Goal: Share content: Share content

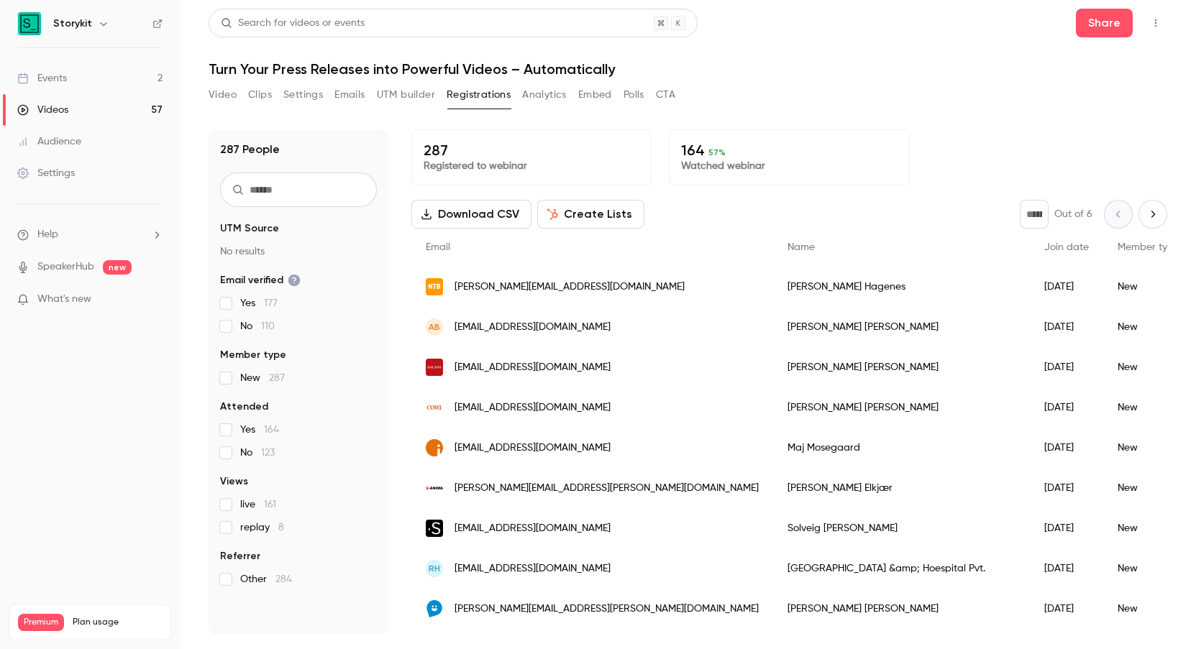
click at [593, 213] on button "Create Lists" at bounding box center [590, 214] width 107 height 29
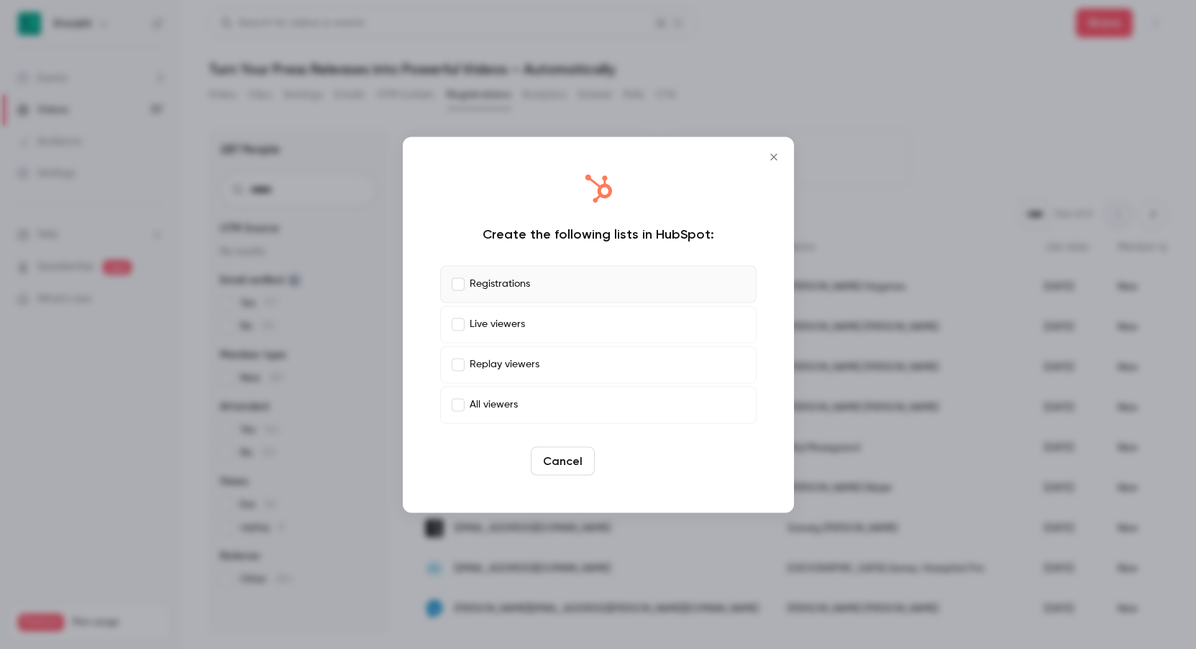
click at [625, 464] on button "Create" at bounding box center [633, 461] width 65 height 29
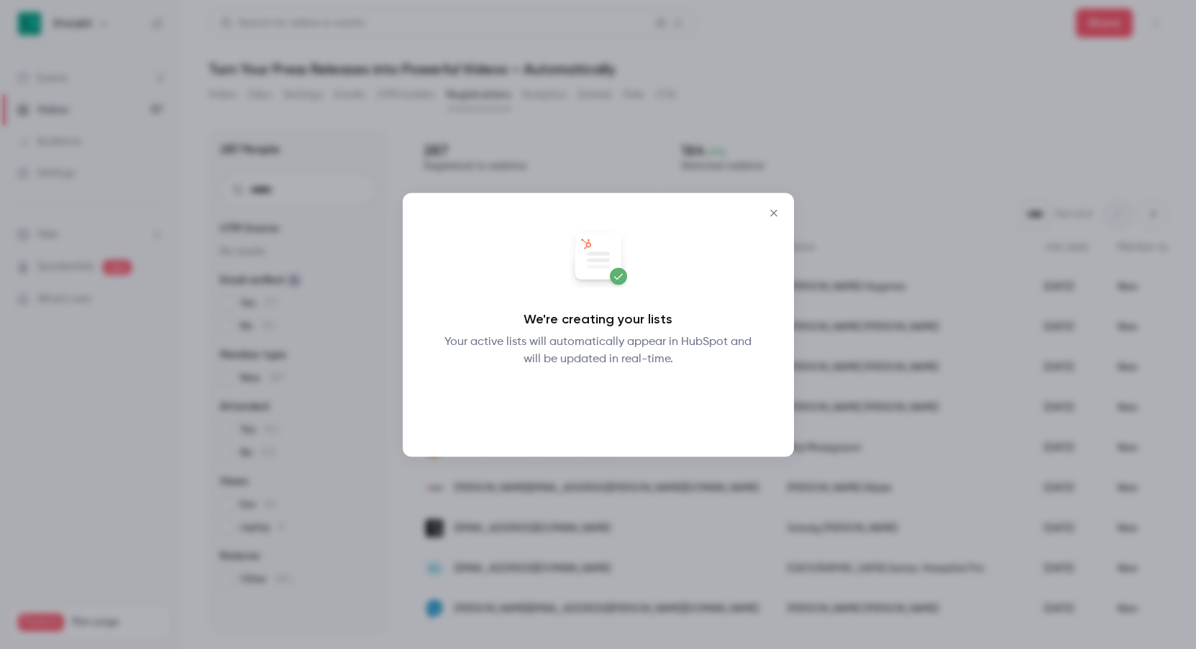
click at [603, 407] on button "Okay" at bounding box center [598, 405] width 53 height 29
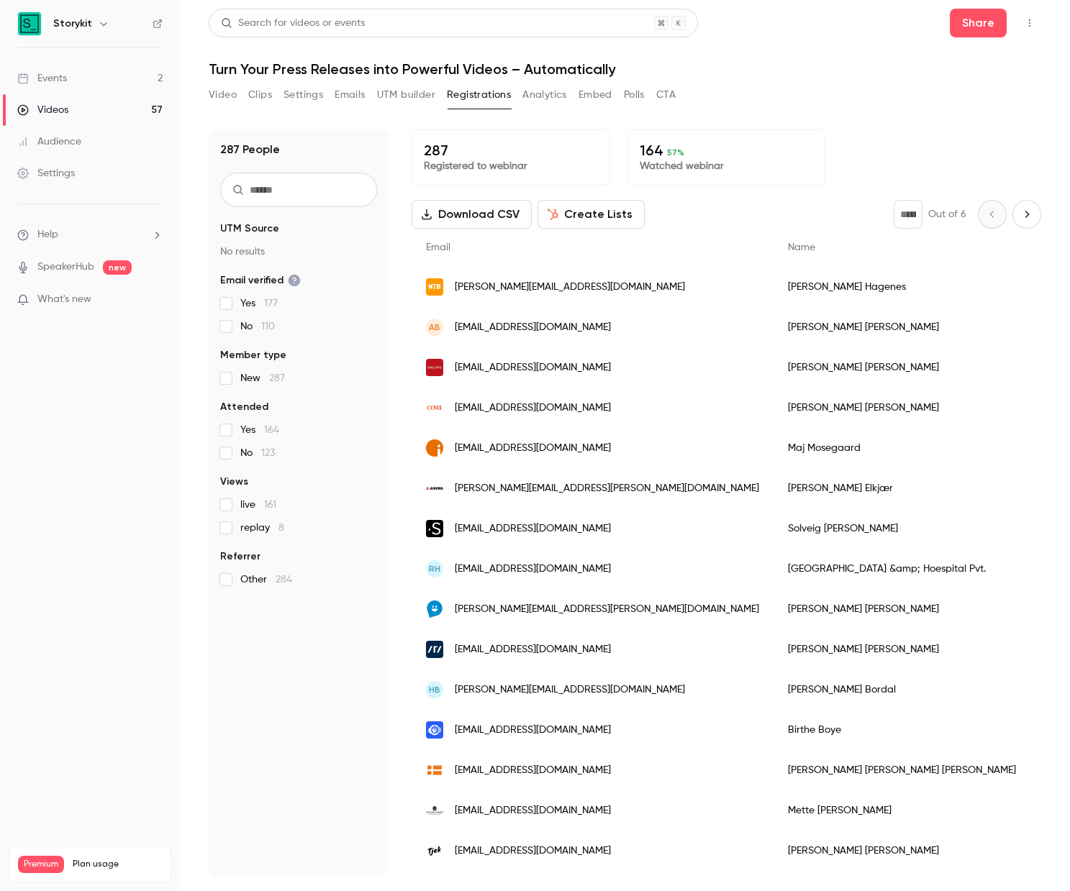
click at [267, 96] on button "Clips" at bounding box center [260, 94] width 24 height 23
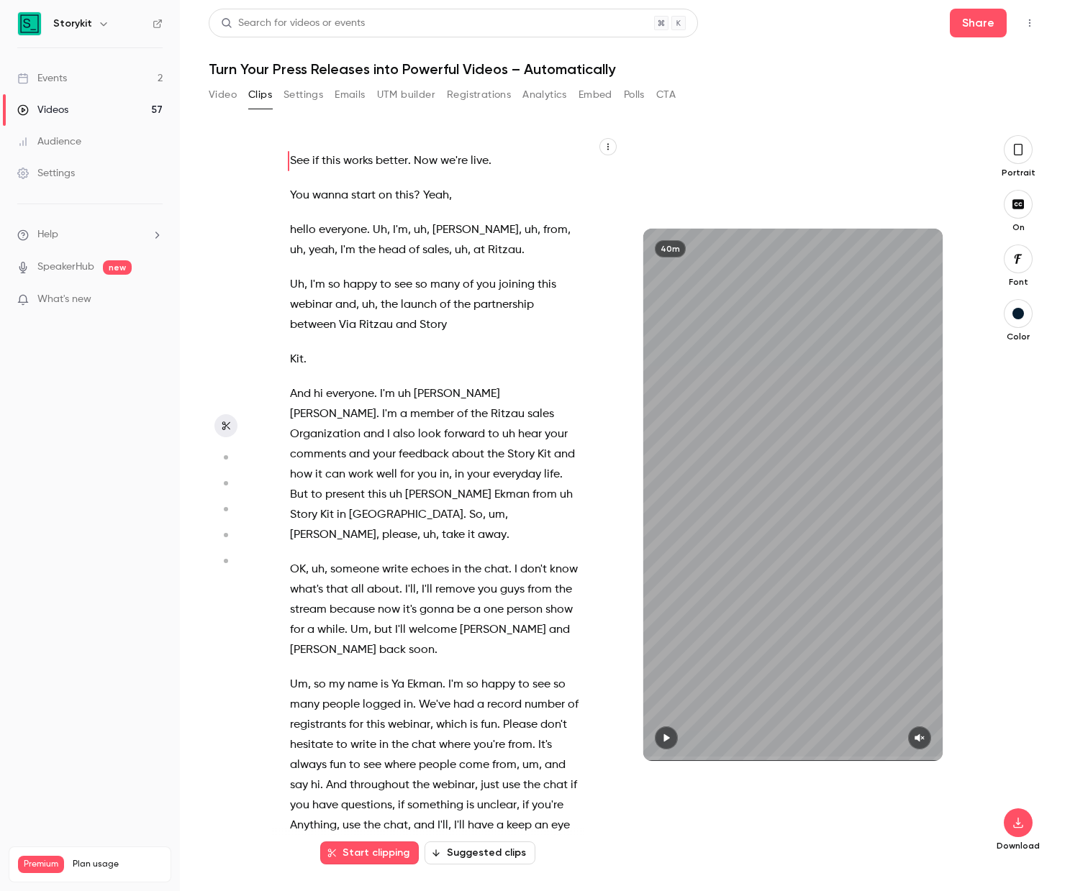
click at [222, 94] on button "Video" at bounding box center [223, 94] width 28 height 23
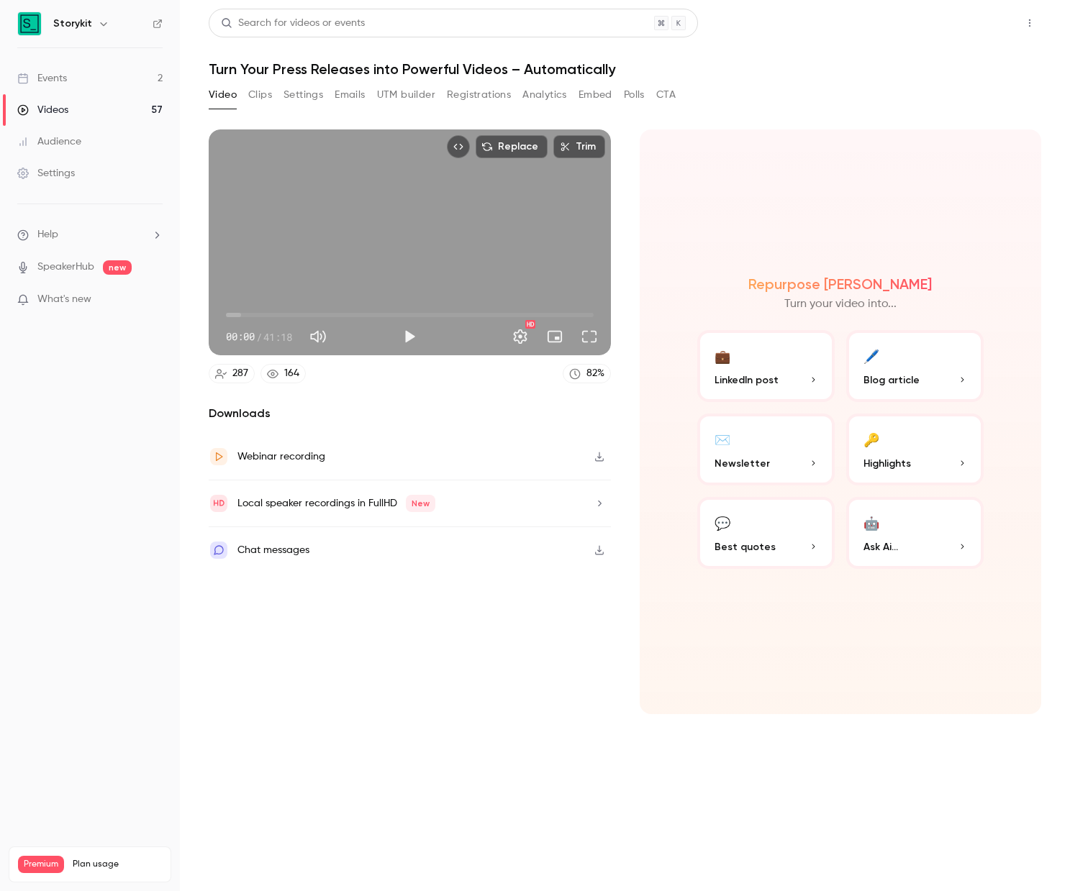
click at [985, 22] on button "Share" at bounding box center [977, 23] width 57 height 29
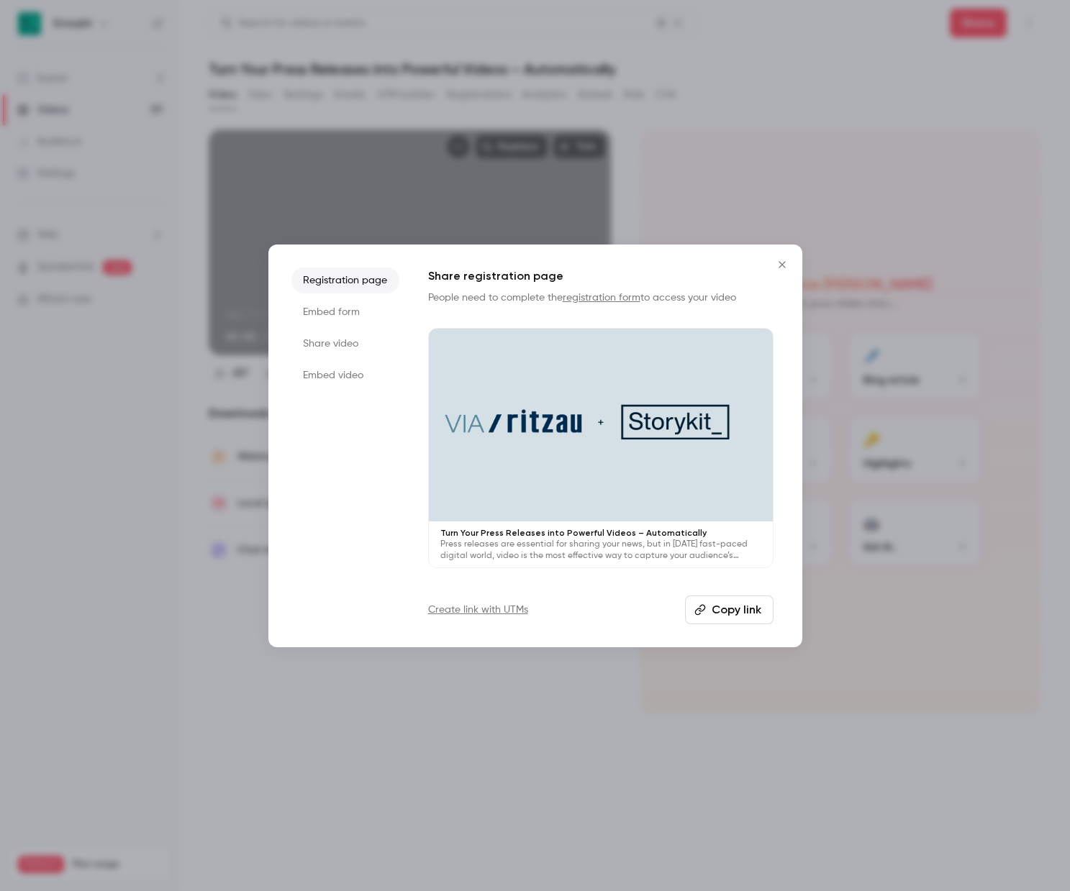
click at [330, 345] on li "Share video" at bounding box center [345, 344] width 108 height 26
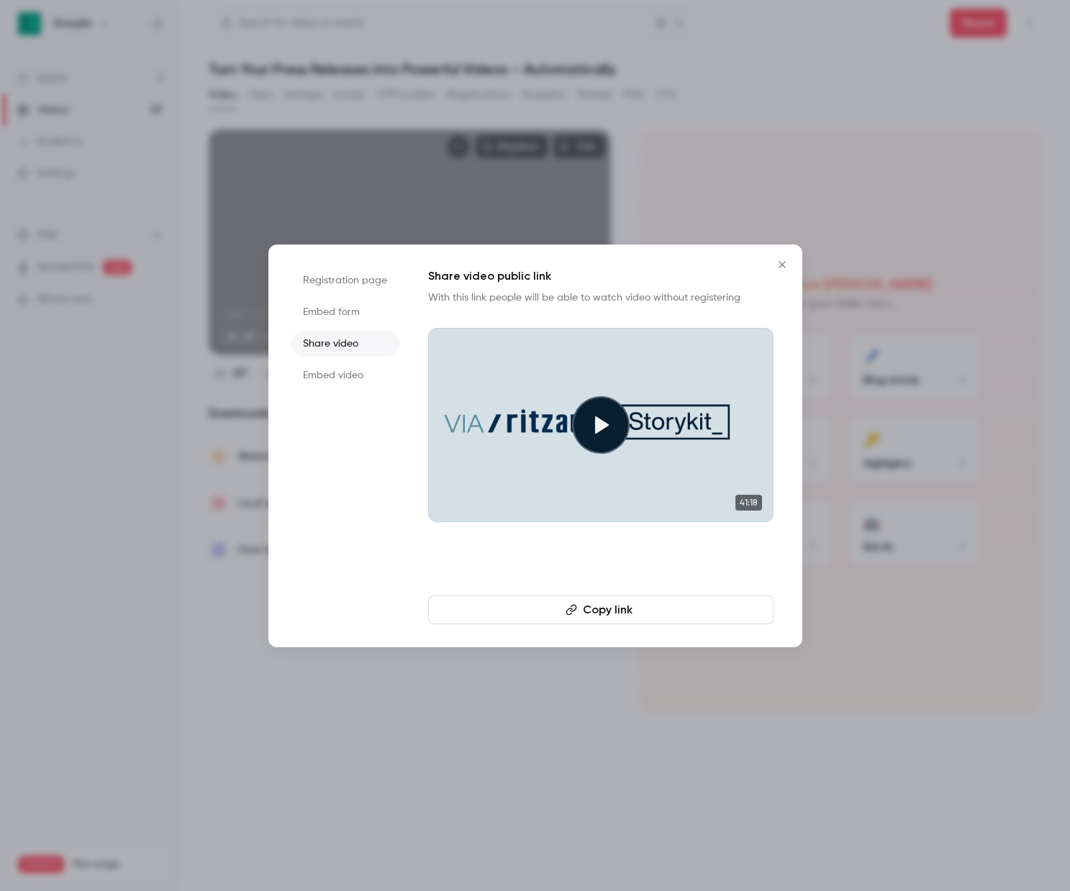
click at [586, 611] on button "Copy link" at bounding box center [600, 610] width 345 height 29
click at [634, 611] on button "Copy link" at bounding box center [600, 610] width 345 height 29
